Goal: Navigation & Orientation: Find specific page/section

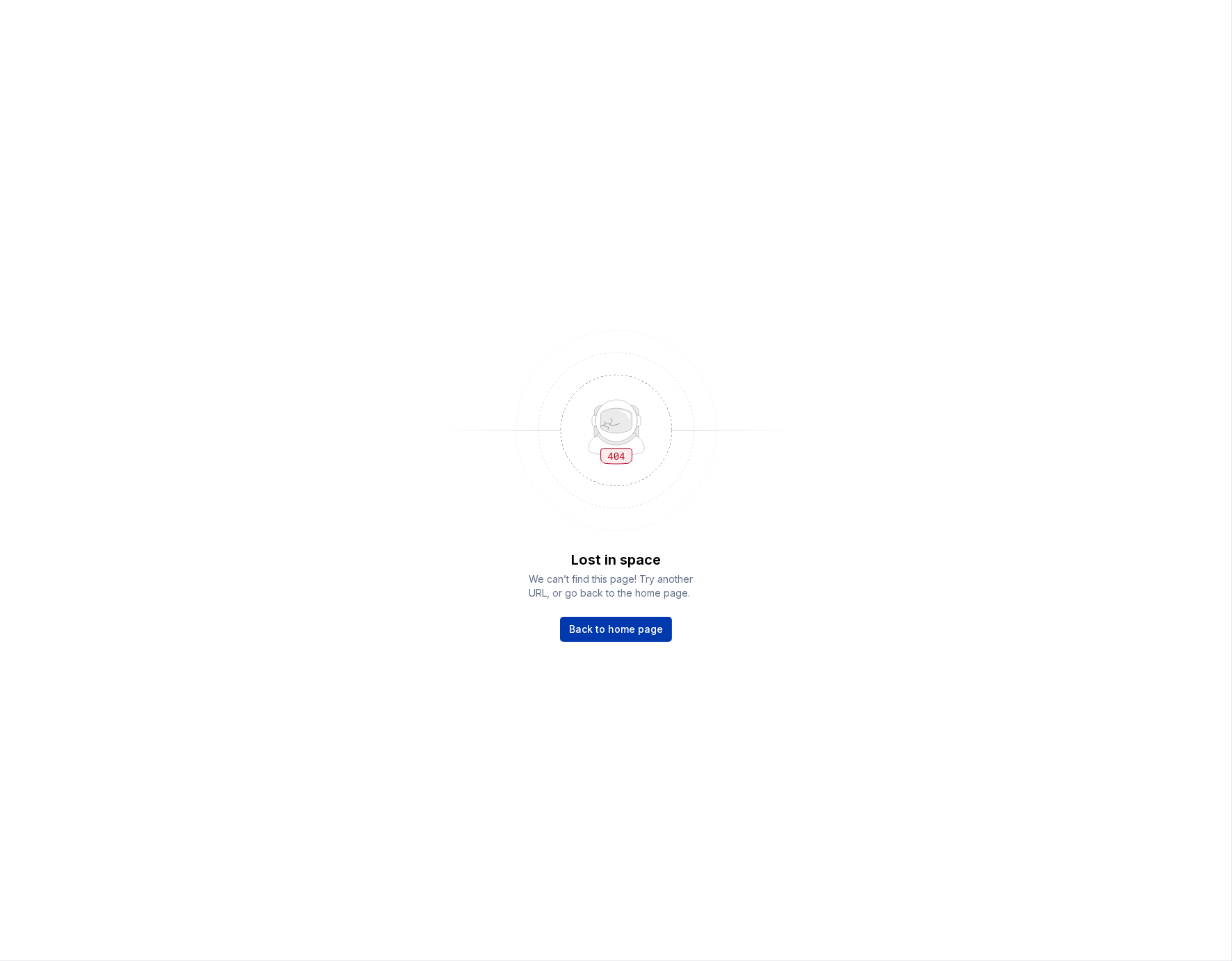
click at [635, 633] on span "Back to home page" at bounding box center [616, 629] width 94 height 14
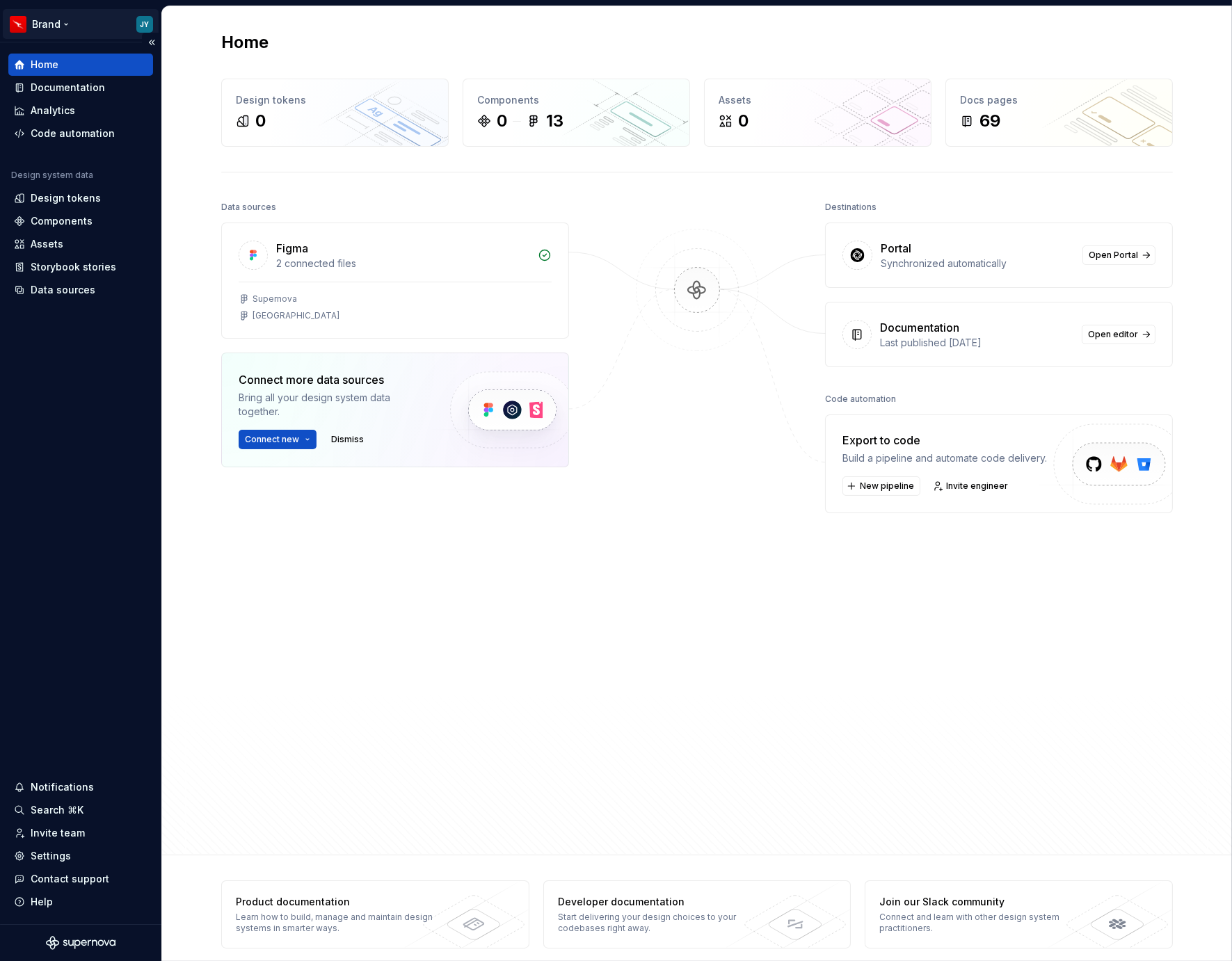
click at [60, 24] on html "Brand JY Home Documentation Analytics Code automation Design system data Design…" at bounding box center [616, 480] width 1232 height 961
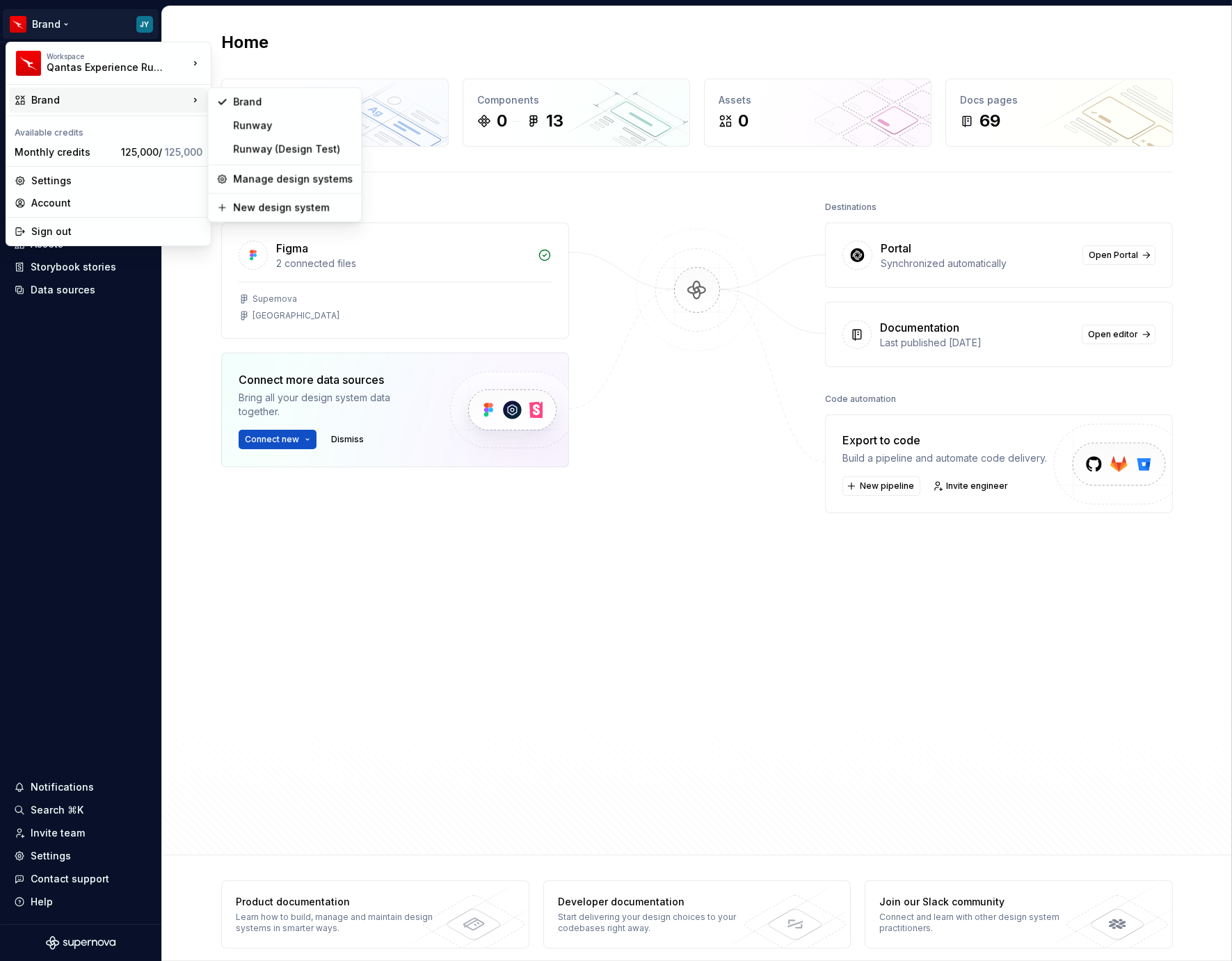
click at [106, 102] on div "Brand" at bounding box center [110, 100] width 157 height 14
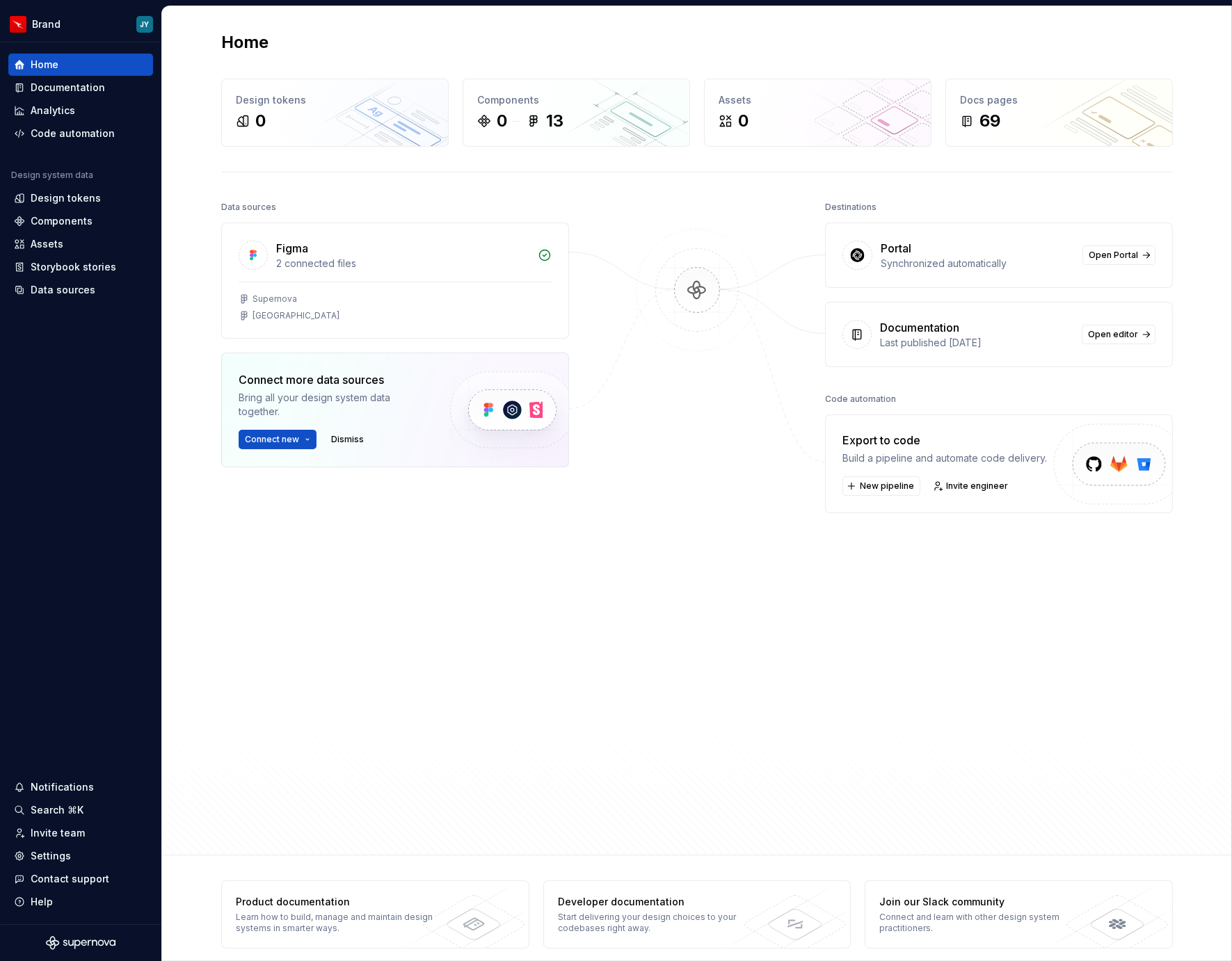
click at [649, 380] on html "Brand JY Home Documentation Analytics Code automation Design system data Design…" at bounding box center [616, 480] width 1232 height 961
click at [53, 191] on div "Design tokens" at bounding box center [65, 198] width 70 height 14
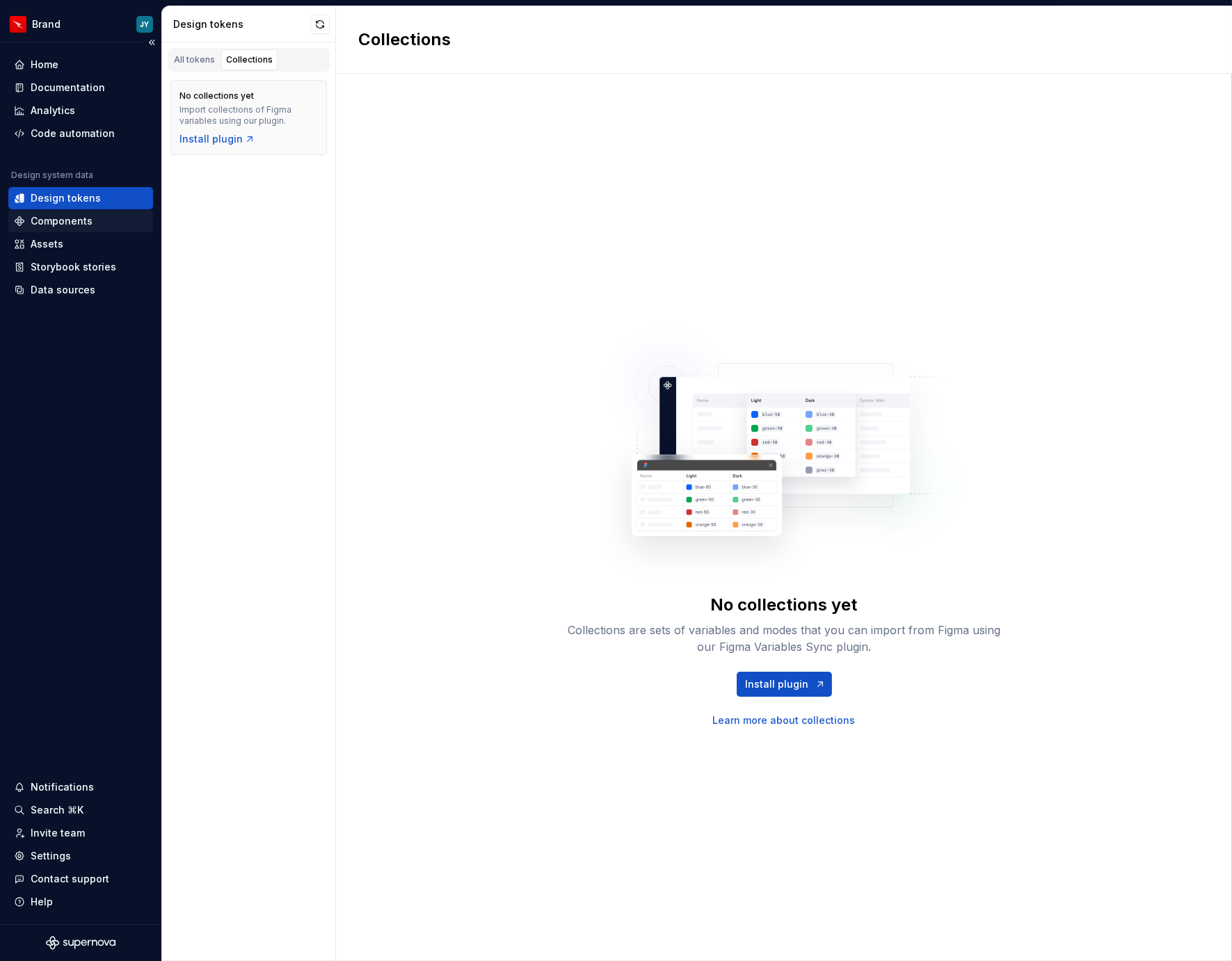
click at [86, 222] on div "Components" at bounding box center [61, 220] width 62 height 14
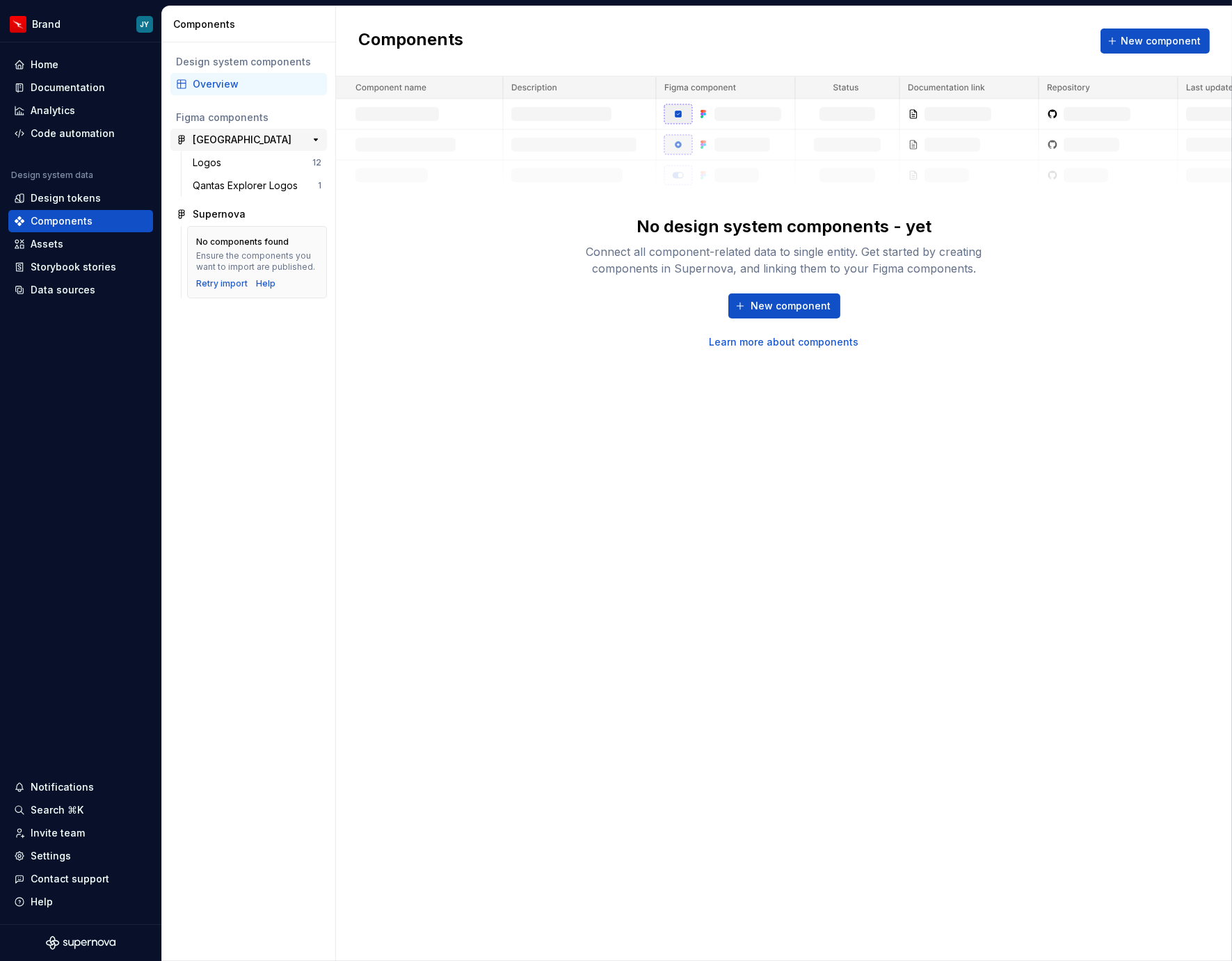
click at [244, 141] on div "[GEOGRAPHIC_DATA]" at bounding box center [242, 139] width 99 height 14
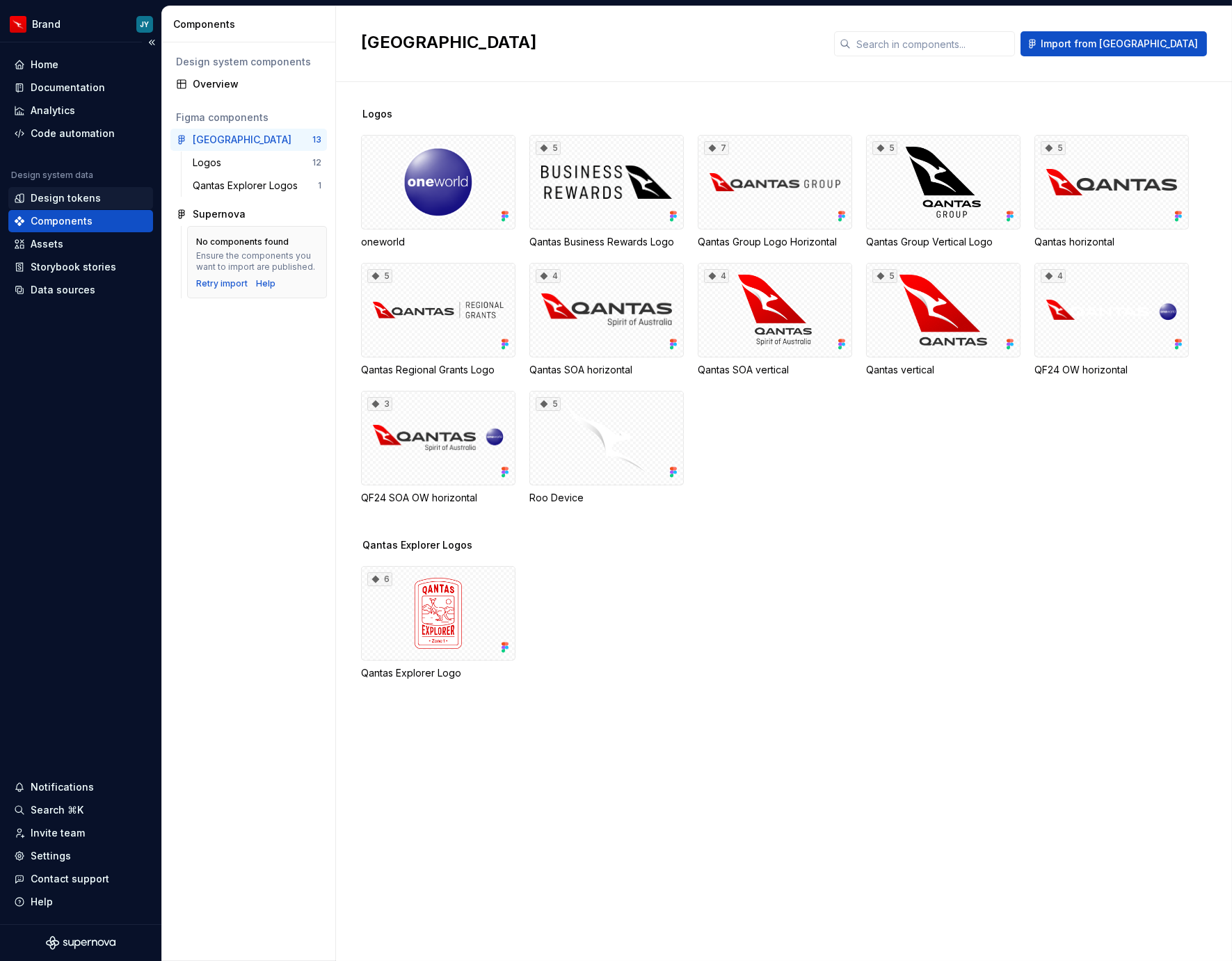
click at [78, 199] on div "Design tokens" at bounding box center [65, 198] width 70 height 14
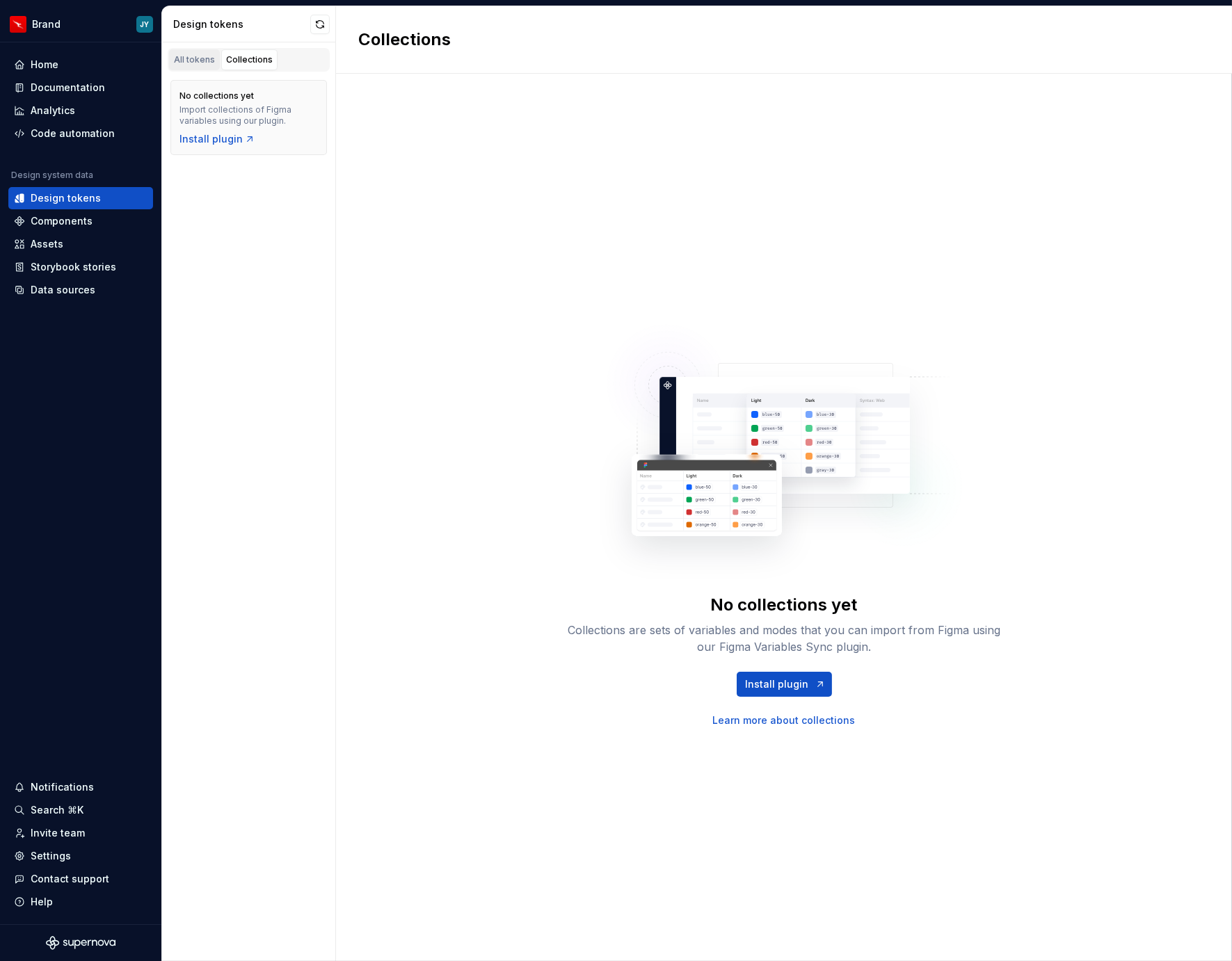
click at [193, 59] on div "All tokens" at bounding box center [194, 59] width 41 height 11
